Goal: Check status: Check status

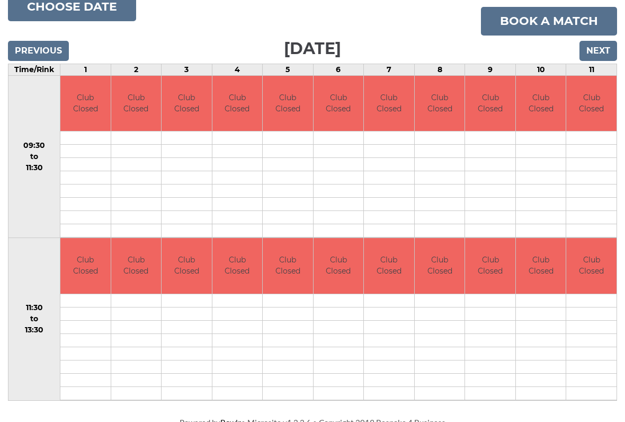
scroll to position [146, 0]
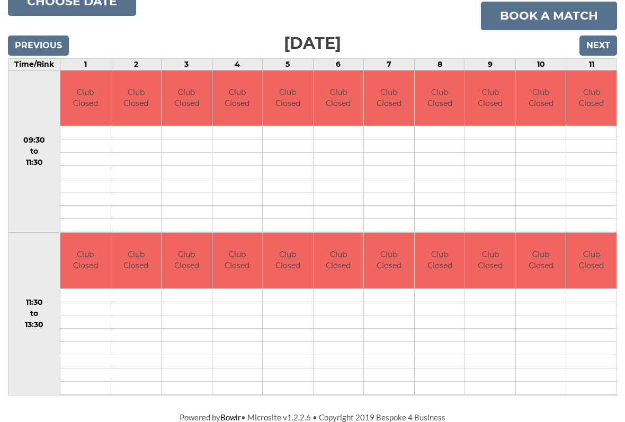
click at [593, 52] on input "Next" at bounding box center [598, 45] width 38 height 20
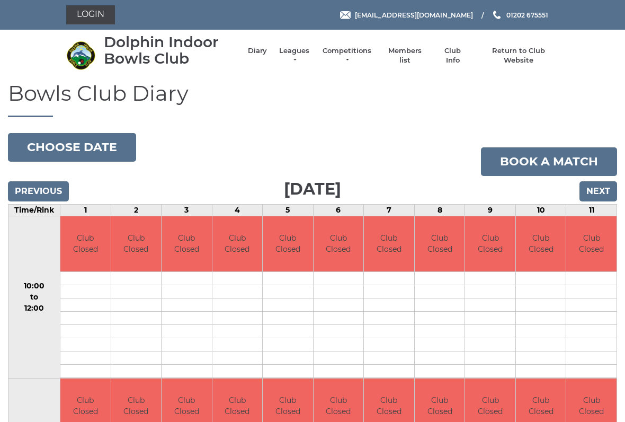
click at [595, 192] on input "Next" at bounding box center [598, 191] width 38 height 20
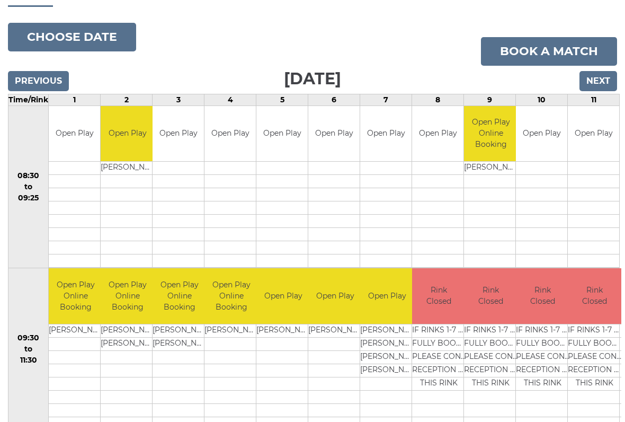
scroll to position [116, 0]
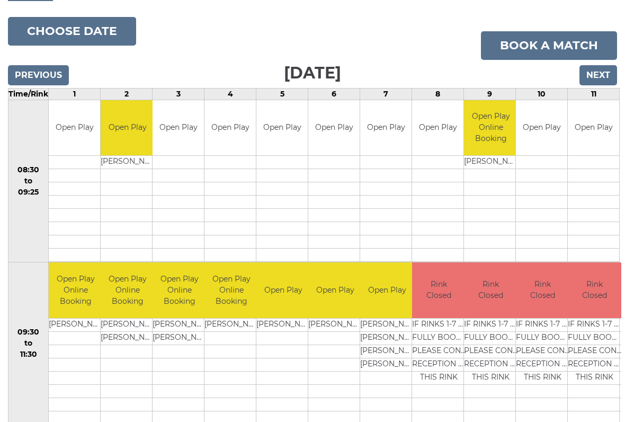
click at [604, 65] on input "Next" at bounding box center [598, 75] width 38 height 20
click at [597, 74] on input "Next" at bounding box center [598, 75] width 38 height 20
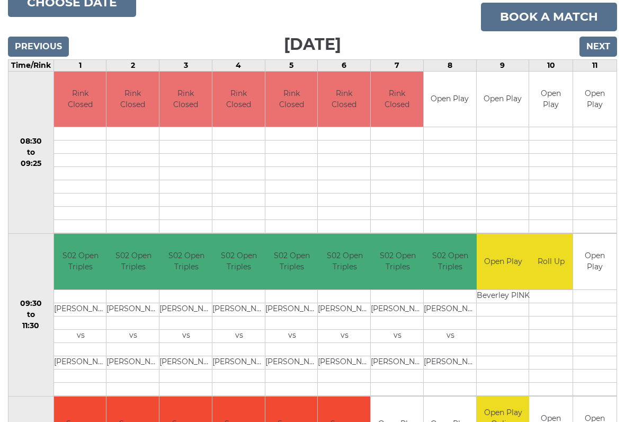
scroll to position [145, 0]
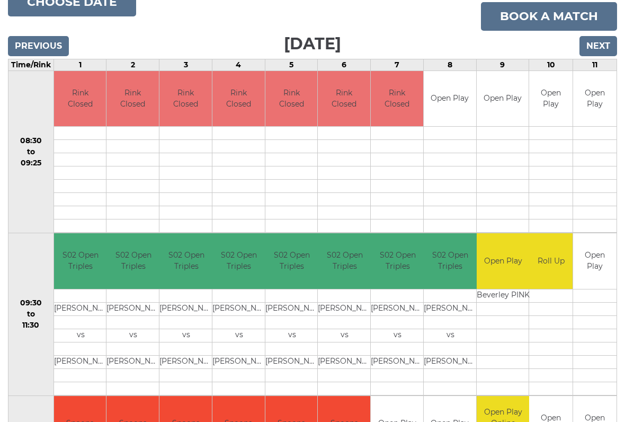
click at [604, 40] on input "Next" at bounding box center [598, 46] width 38 height 20
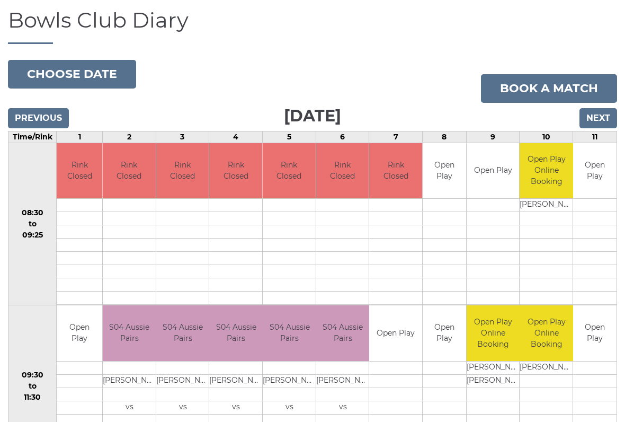
scroll to position [60, 0]
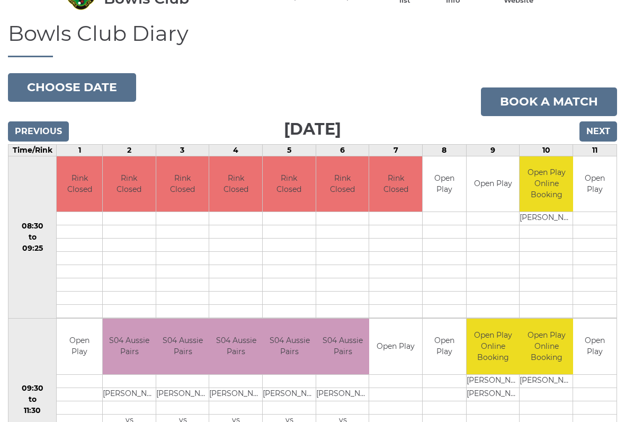
click at [604, 124] on input "Next" at bounding box center [598, 131] width 38 height 20
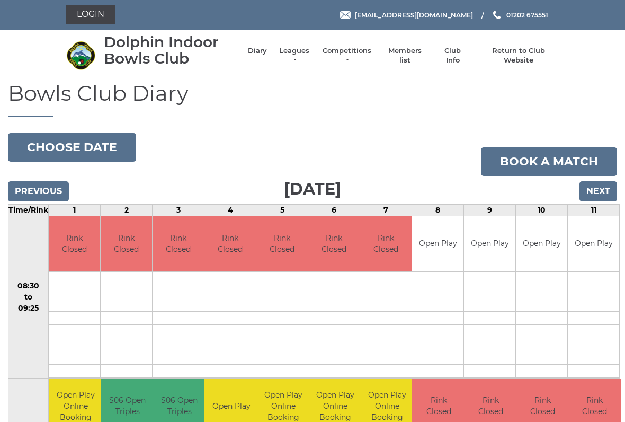
click at [604, 197] on input "Next" at bounding box center [598, 191] width 38 height 20
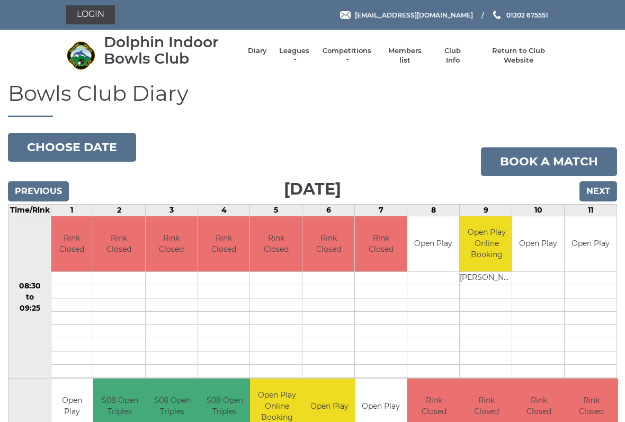
click at [604, 188] on input "Next" at bounding box center [598, 191] width 38 height 20
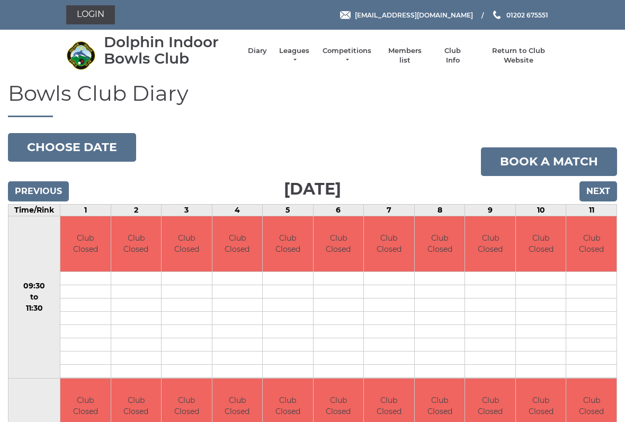
click at [603, 188] on input "Next" at bounding box center [598, 191] width 38 height 20
click at [598, 189] on input "Next" at bounding box center [598, 191] width 38 height 20
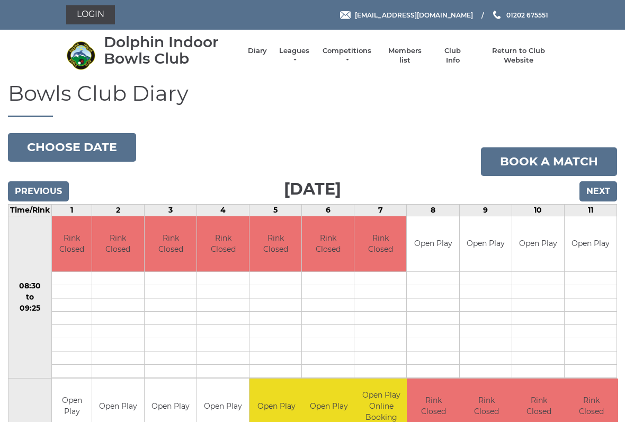
click at [601, 194] on input "Next" at bounding box center [598, 191] width 38 height 20
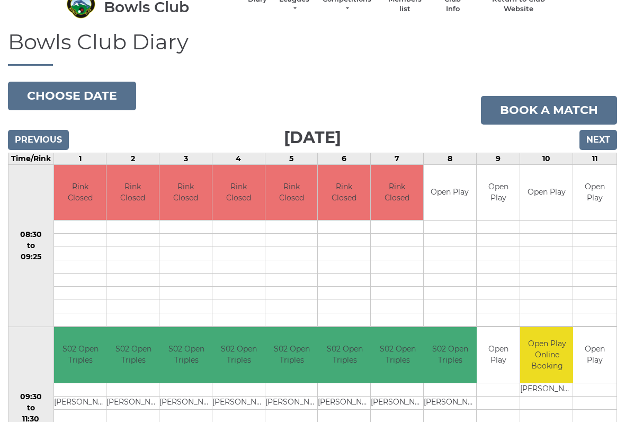
scroll to position [44, 0]
